Goal: Navigation & Orientation: Find specific page/section

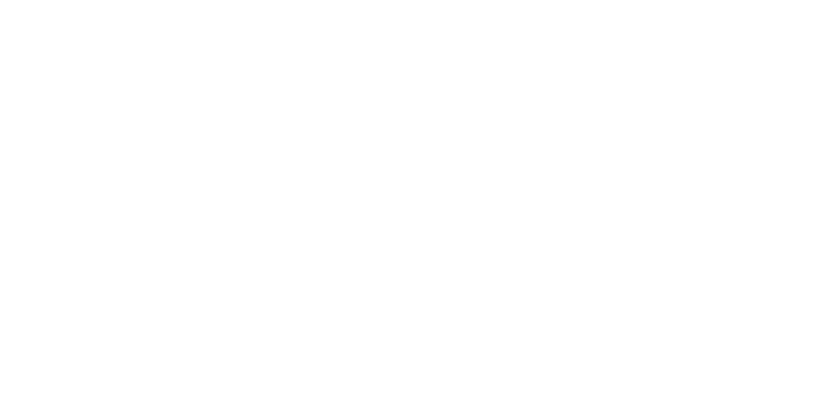
select select
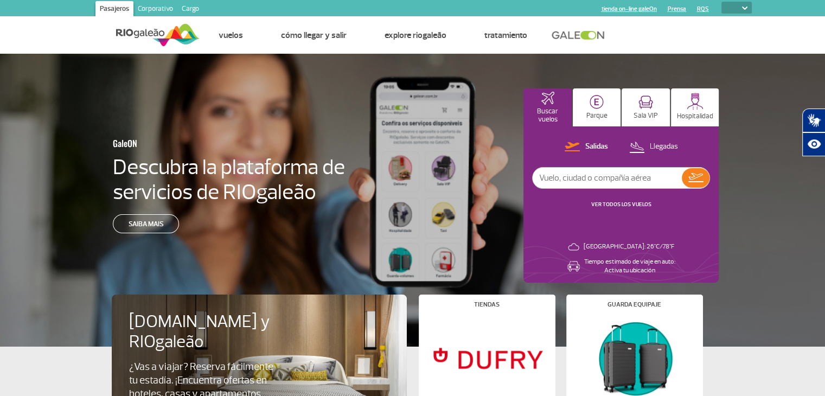
click at [29, 184] on div "GaleON Descubra la plataforma de servicios de RIOgaleão Saiba mais Buscar vuelo…" at bounding box center [412, 200] width 825 height 293
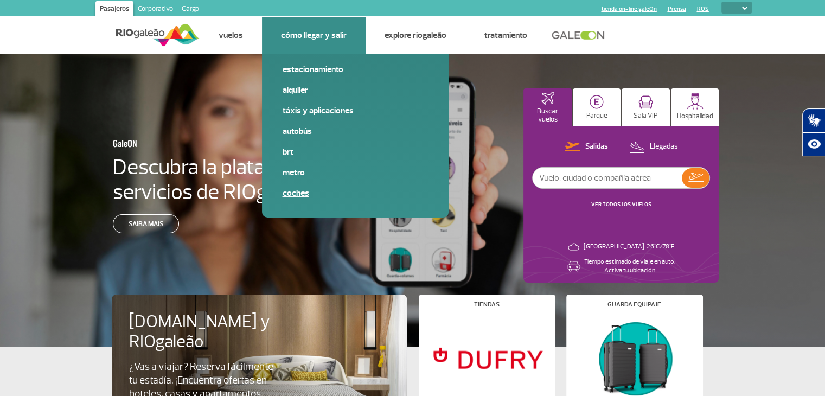
click at [291, 187] on link "Coches" at bounding box center [355, 193] width 145 height 12
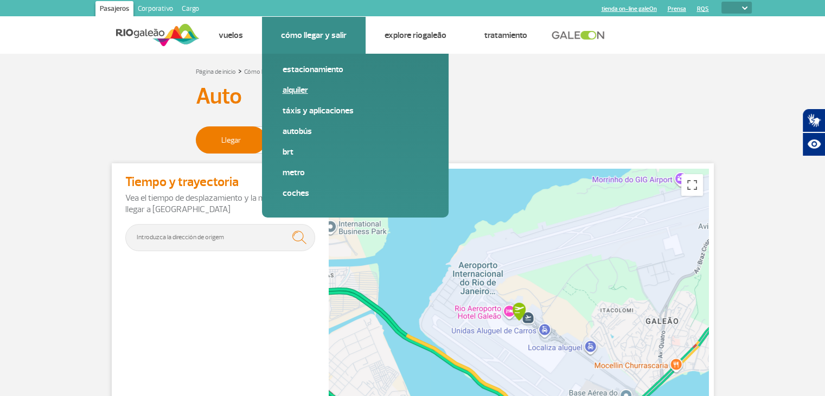
click at [321, 92] on link "Alquiler" at bounding box center [355, 90] width 145 height 12
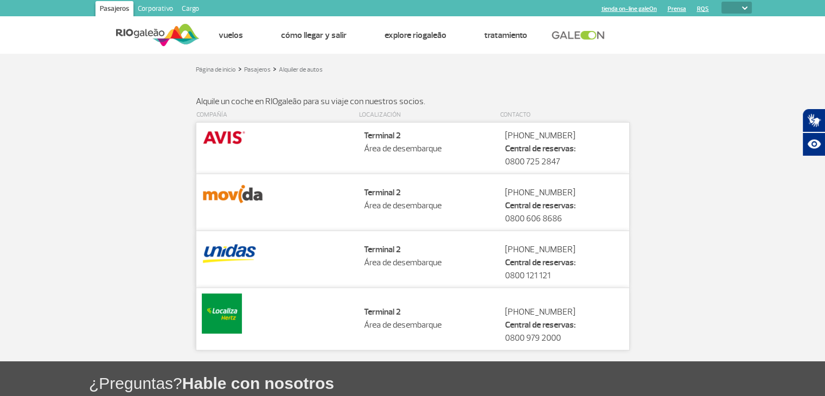
click at [28, 159] on section "COMPAÑÍA LOCALIZACIÓN CONTACTO Companhia Localização Terminal 2 Área de desemba…" at bounding box center [412, 234] width 825 height 253
